Goal: Task Accomplishment & Management: Use online tool/utility

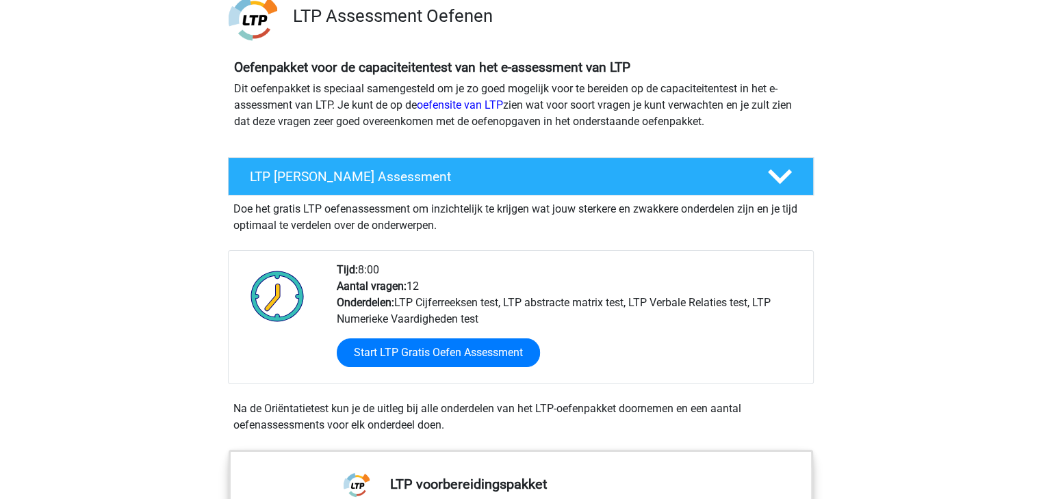
scroll to position [109, 0]
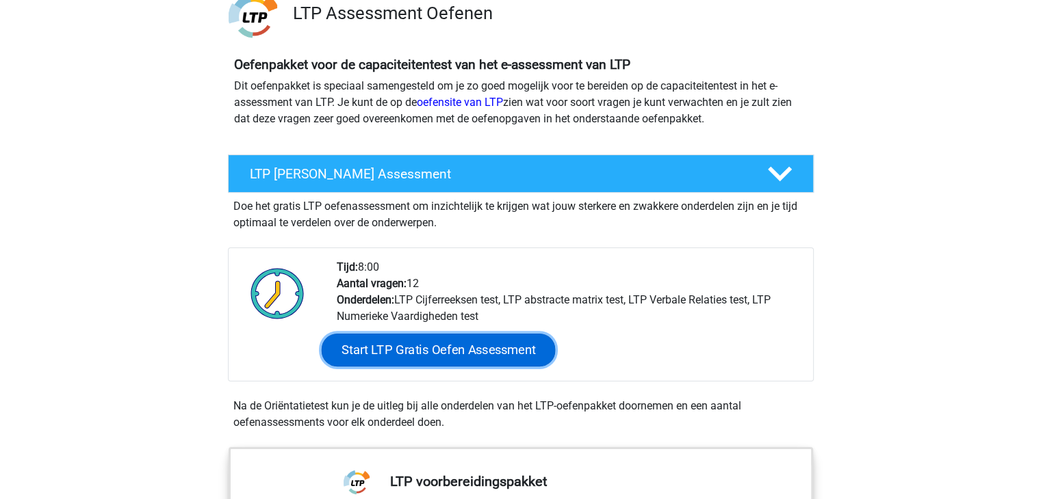
click at [400, 351] on link "Start LTP Gratis Oefen Assessment" at bounding box center [438, 350] width 234 height 33
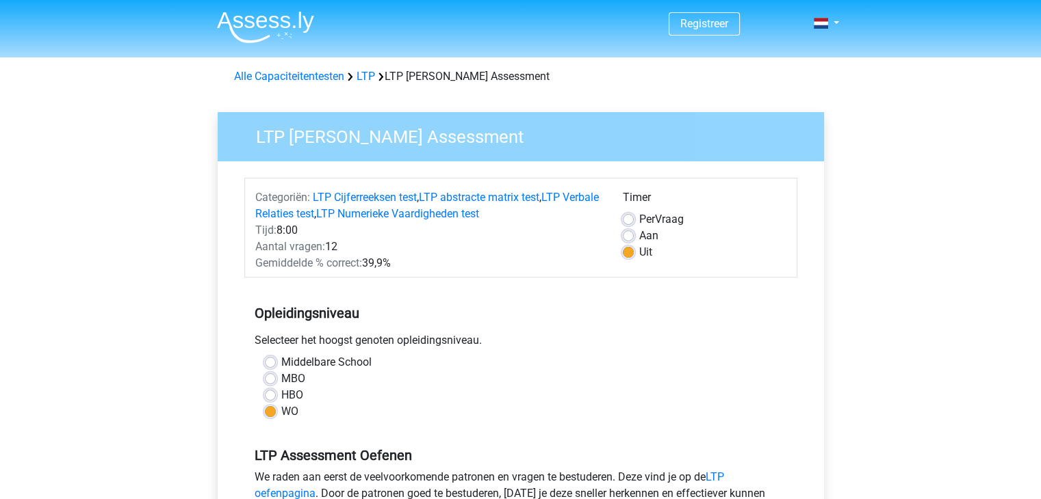
scroll to position [209, 0]
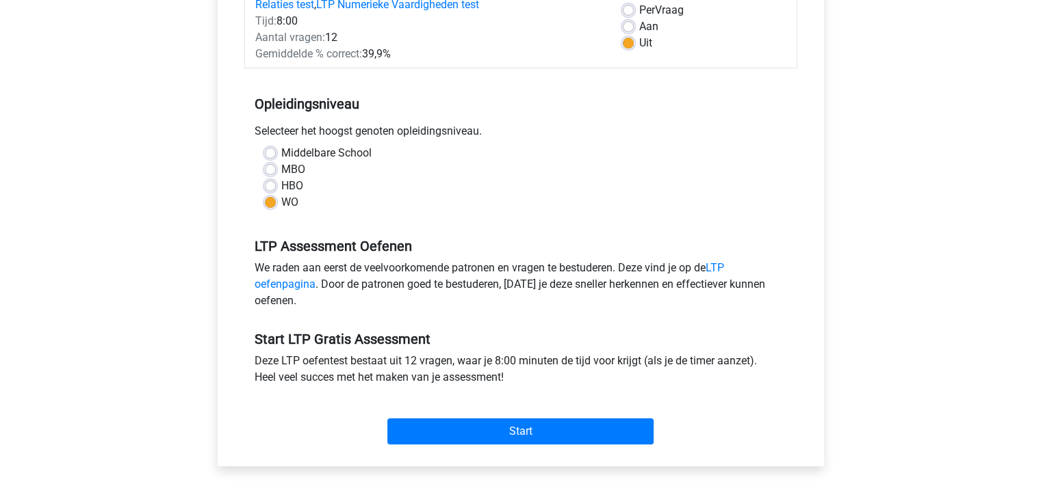
click at [427, 414] on div "Start" at bounding box center [520, 421] width 553 height 48
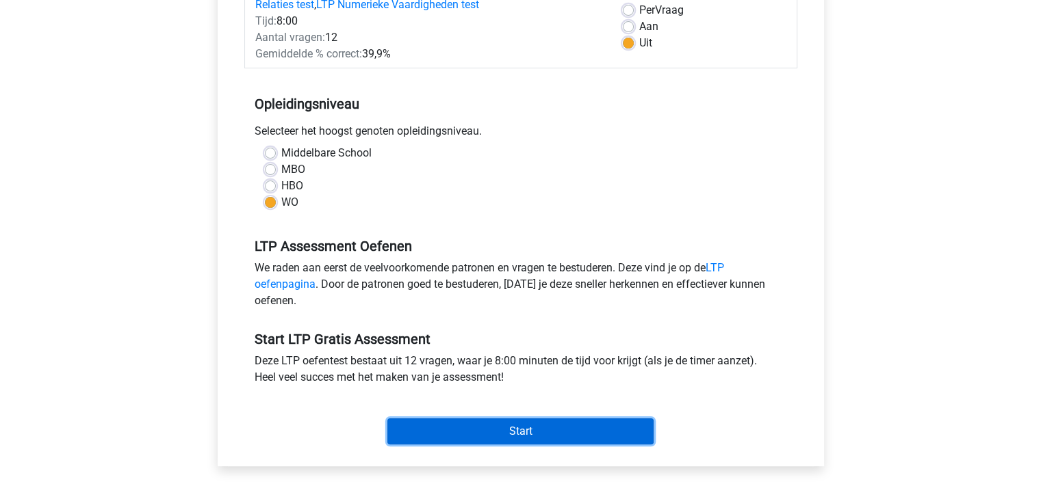
click at [452, 421] on input "Start" at bounding box center [520, 432] width 266 height 26
